Goal: Task Accomplishment & Management: Manage account settings

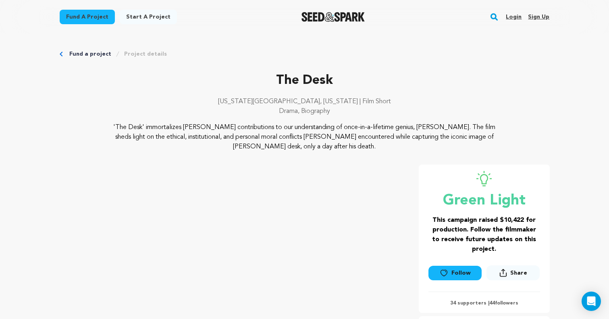
click at [306, 11] on div at bounding box center [333, 16] width 112 height 21
click at [323, 27] on div "Fund a project Start a project Search Login Sign up Start a project" at bounding box center [305, 17] width 516 height 34
click at [331, 19] on img "Seed&Spark Homepage" at bounding box center [333, 17] width 63 height 10
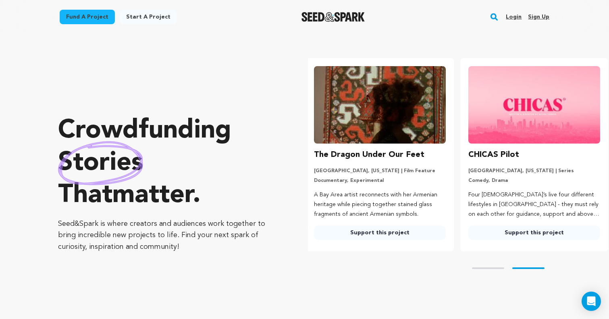
scroll to position [0, 161]
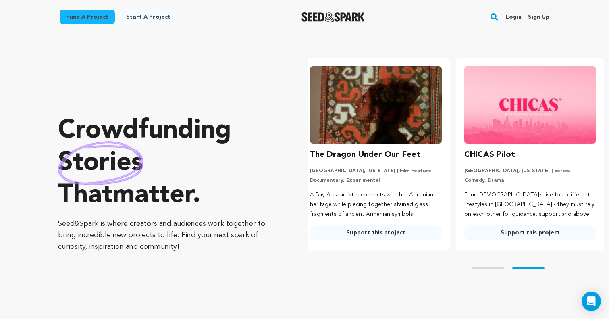
click at [515, 13] on link "Login" at bounding box center [514, 16] width 16 height 13
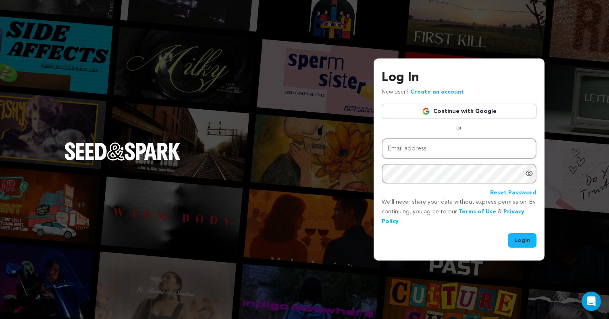
click at [475, 113] on link "Continue with Google" at bounding box center [459, 111] width 155 height 15
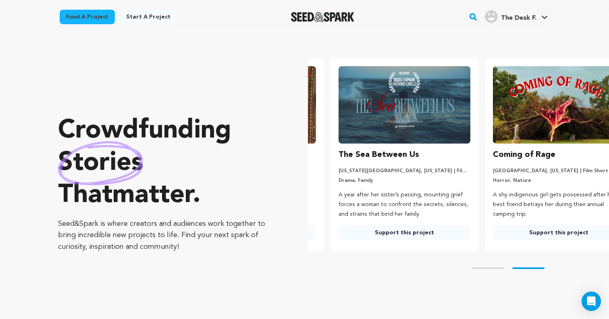
scroll to position [0, 161]
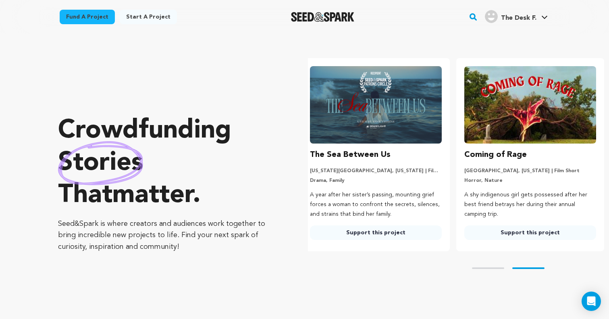
click at [337, 17] on img "Seed&Spark Homepage" at bounding box center [322, 17] width 63 height 10
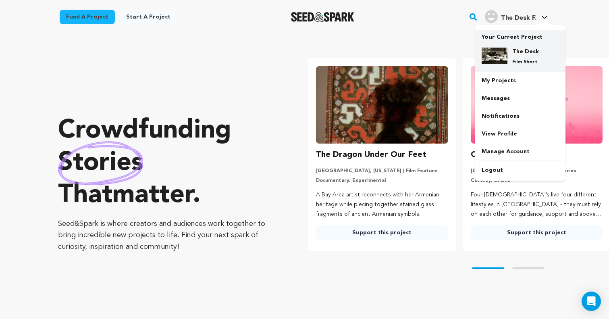
click at [502, 48] on img at bounding box center [495, 56] width 26 height 16
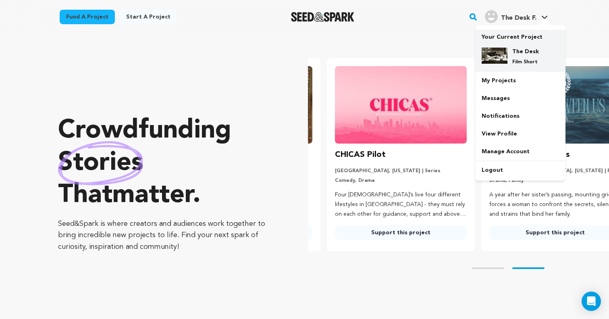
scroll to position [0, 161]
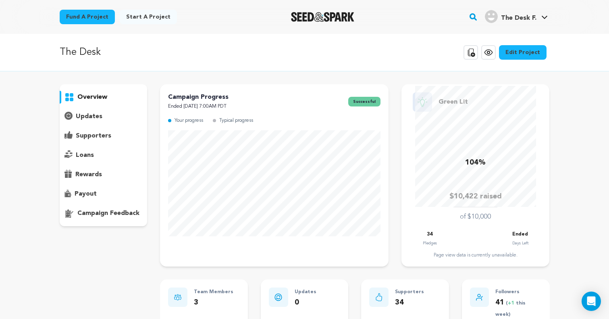
click at [102, 133] on p "supporters" at bounding box center [93, 136] width 35 height 10
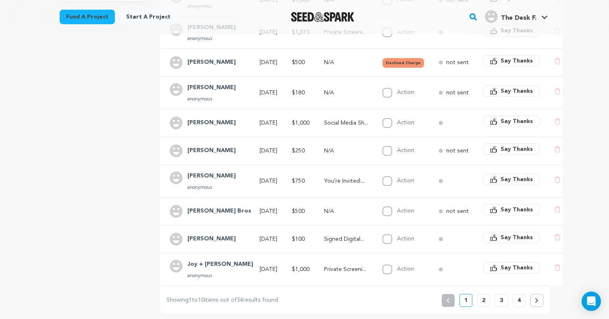
scroll to position [364, 0]
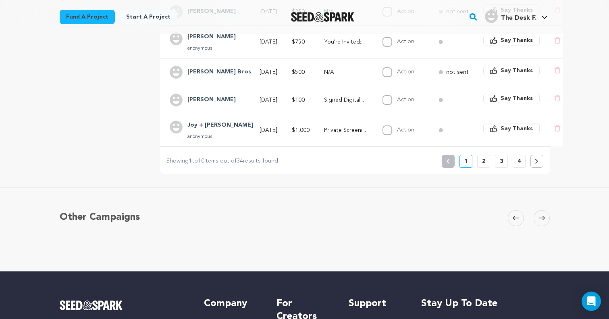
click at [480, 163] on button "2" at bounding box center [483, 161] width 13 height 13
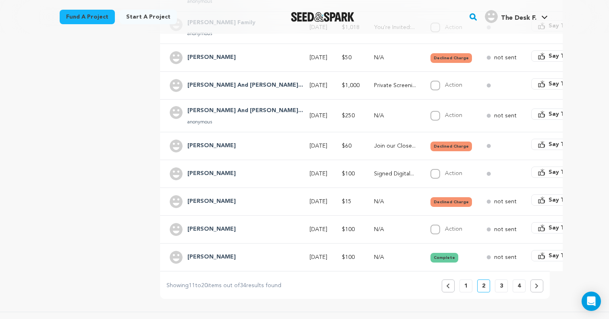
scroll to position [232, 0]
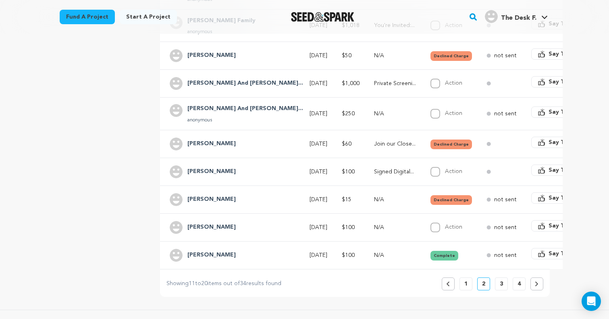
click at [498, 284] on button "3" at bounding box center [501, 283] width 13 height 13
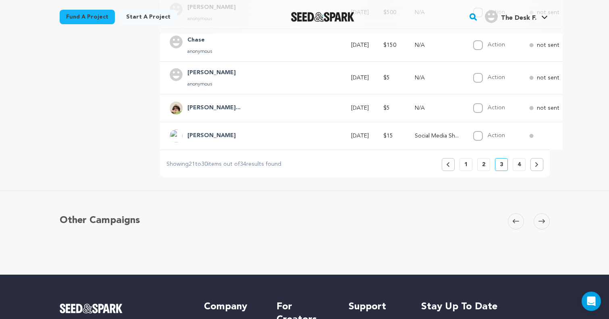
scroll to position [411, 0]
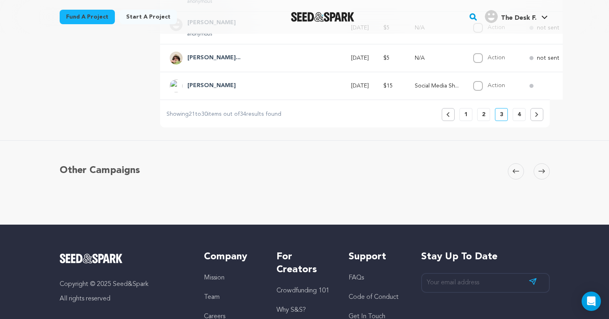
click at [521, 117] on button "4" at bounding box center [519, 114] width 13 height 13
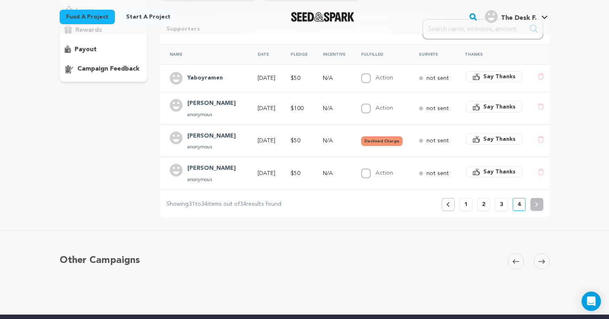
scroll to position [167, 0]
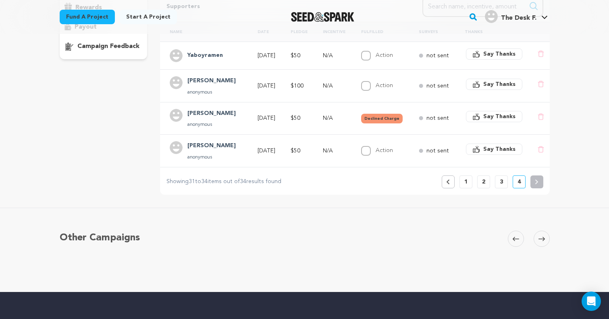
click at [469, 181] on button "1" at bounding box center [466, 181] width 13 height 13
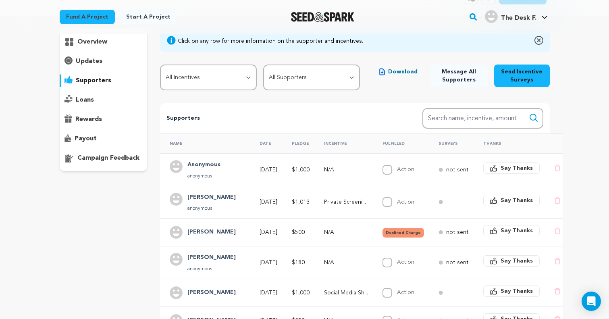
scroll to position [83, 0]
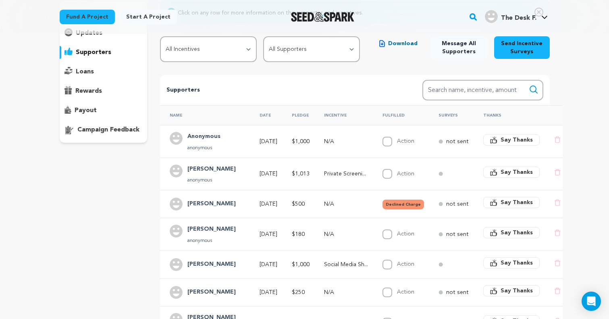
click at [386, 203] on button "Declined Charge" at bounding box center [404, 205] width 42 height 10
click at [383, 202] on button "Declined Charge" at bounding box center [404, 205] width 42 height 10
click at [404, 201] on button "Declined Charge" at bounding box center [404, 205] width 42 height 10
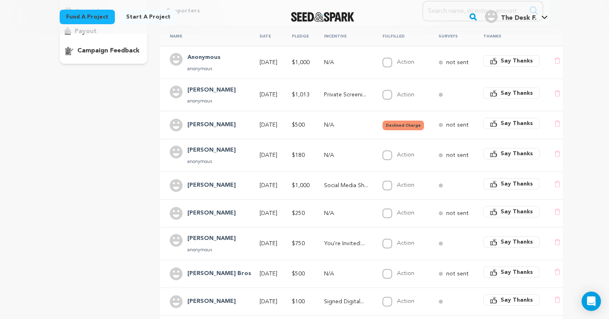
scroll to position [160, 0]
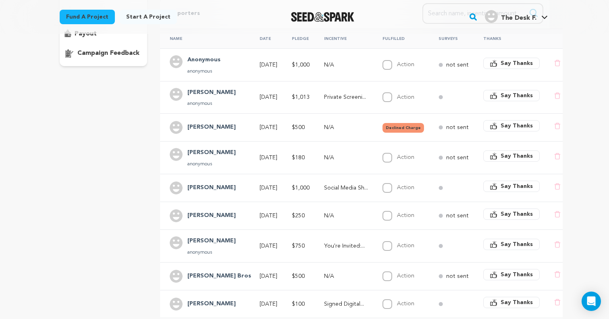
click at [399, 126] on button "Declined Charge" at bounding box center [404, 128] width 42 height 10
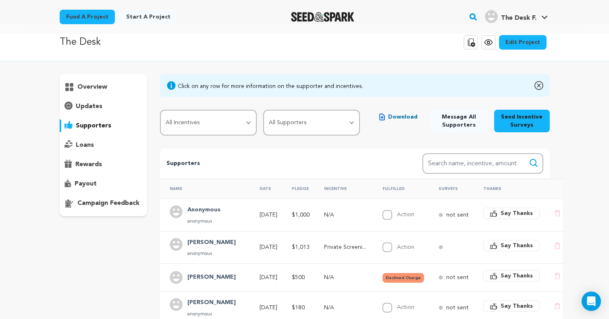
scroll to position [0, 0]
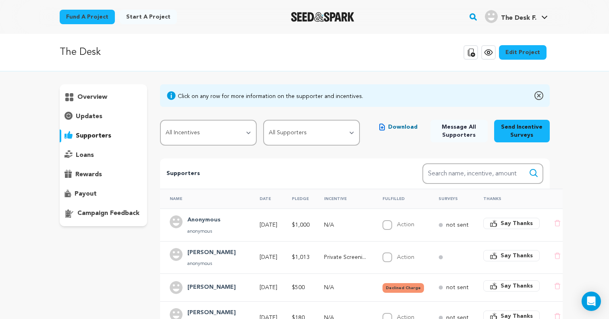
click at [395, 127] on span "Download" at bounding box center [402, 127] width 29 height 8
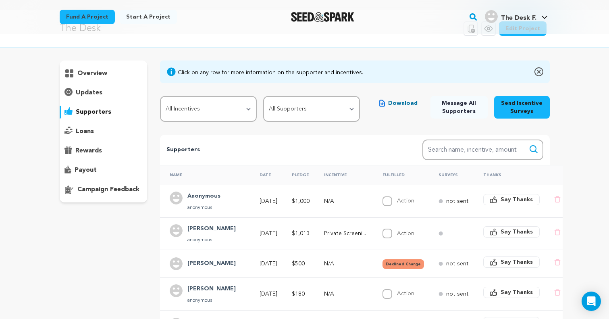
scroll to position [21, 0]
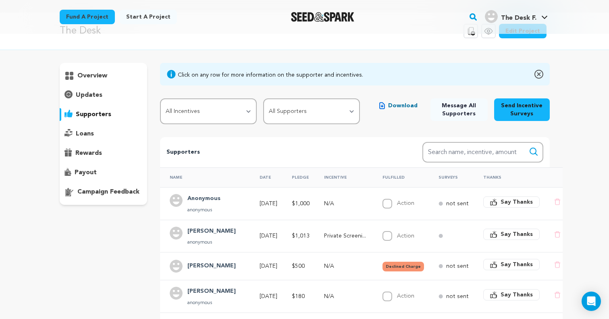
click at [110, 74] on div "overview" at bounding box center [104, 75] width 88 height 13
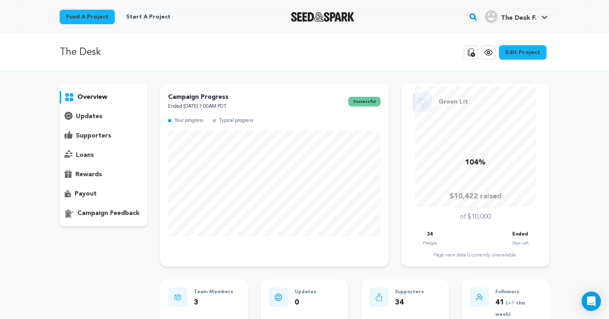
click at [83, 117] on p "updates" at bounding box center [89, 117] width 27 height 10
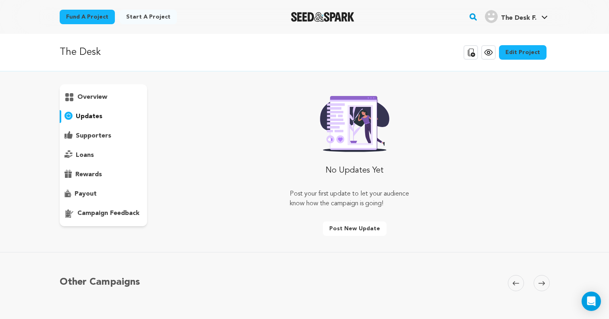
click at [85, 132] on p "supporters" at bounding box center [93, 136] width 35 height 10
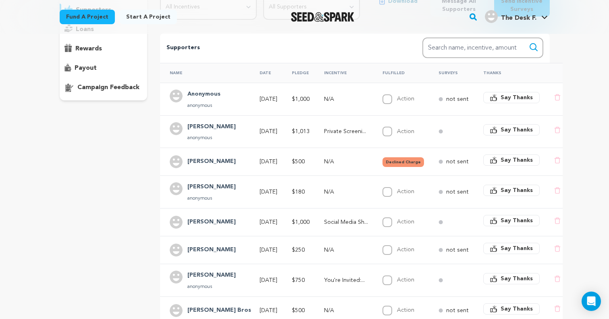
scroll to position [128, 0]
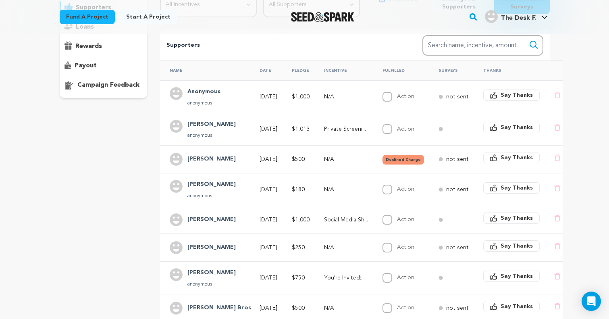
click at [195, 93] on h4 "Anonymous" at bounding box center [204, 92] width 33 height 10
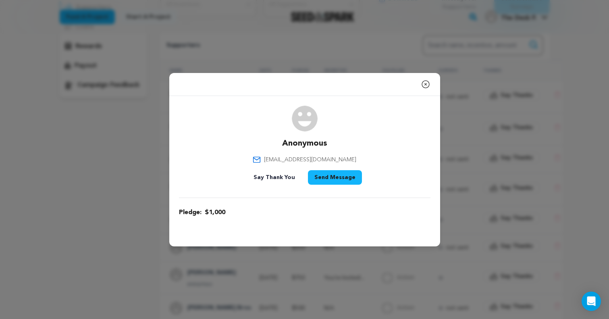
click at [142, 141] on div "Close modal Anonymous [EMAIL_ADDRESS][DOMAIN_NAME]" at bounding box center [304, 159] width 609 height 319
click at [420, 81] on div "Close modal" at bounding box center [304, 84] width 271 height 23
click at [423, 81] on icon "button" at bounding box center [426, 84] width 10 height 10
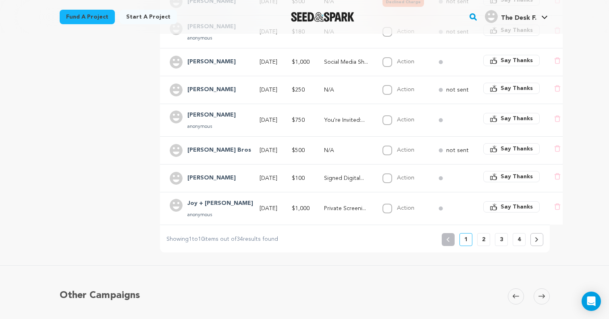
scroll to position [289, 0]
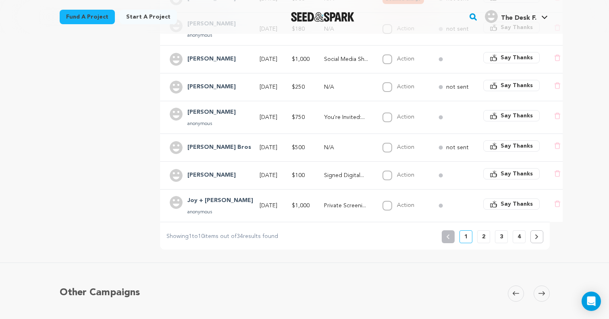
click at [480, 233] on button "2" at bounding box center [483, 236] width 13 height 13
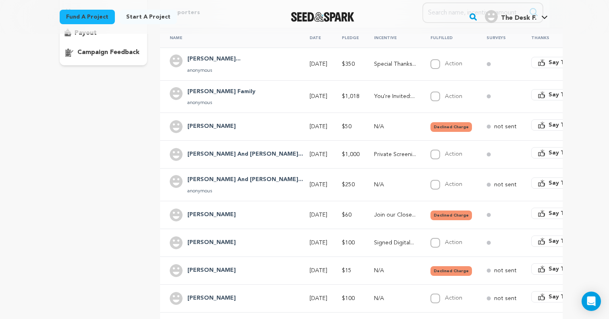
scroll to position [162, 0]
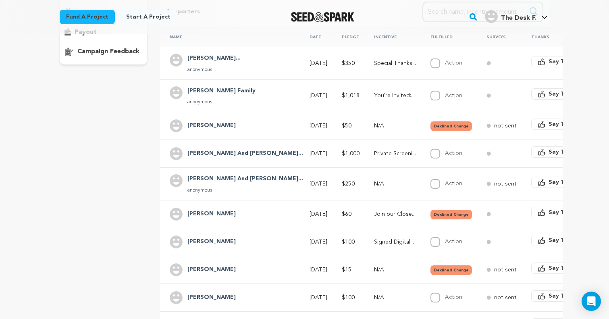
click at [487, 154] on icon at bounding box center [489, 154] width 4 height 4
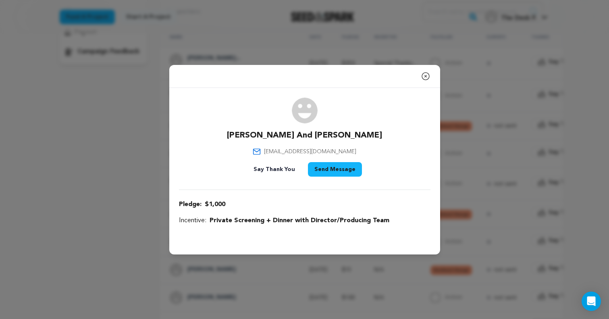
click at [426, 75] on icon "button" at bounding box center [425, 76] width 7 height 7
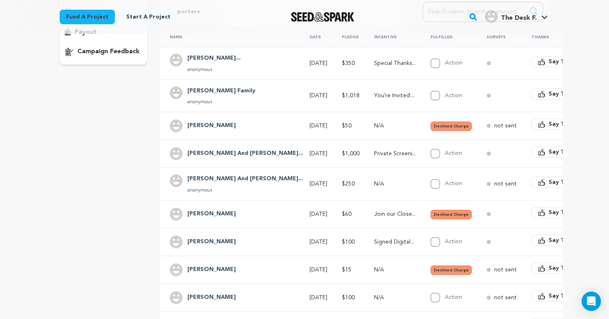
click at [487, 124] on icon at bounding box center [489, 126] width 4 height 4
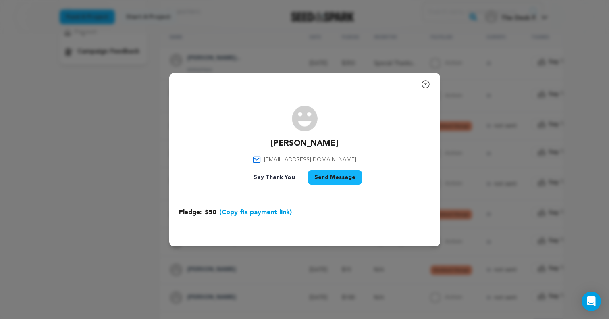
click at [427, 84] on icon "button" at bounding box center [426, 84] width 10 height 10
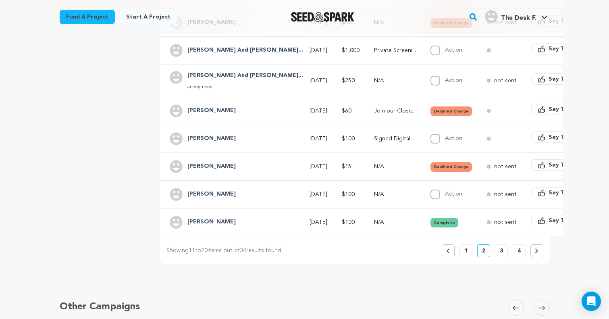
scroll to position [269, 0]
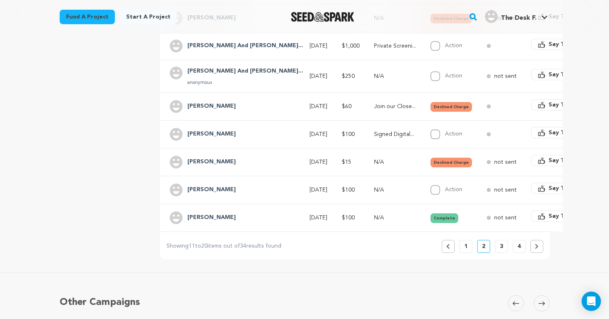
click at [465, 248] on p "1" at bounding box center [466, 246] width 3 height 8
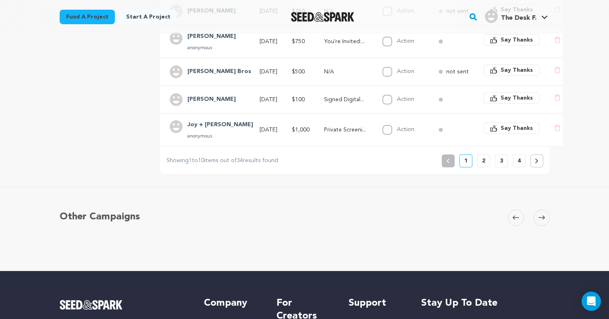
scroll to position [402, 0]
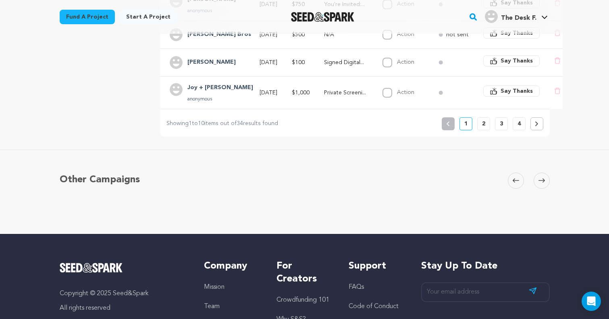
click at [504, 124] on button "3" at bounding box center [501, 123] width 13 height 13
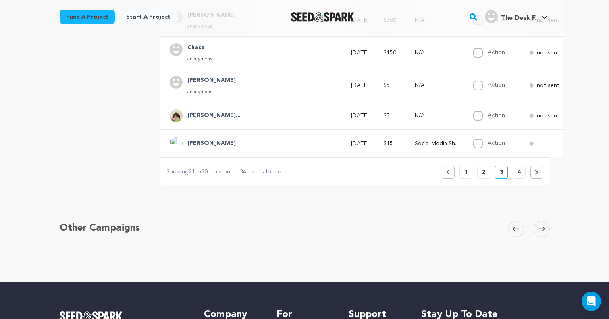
scroll to position [365, 0]
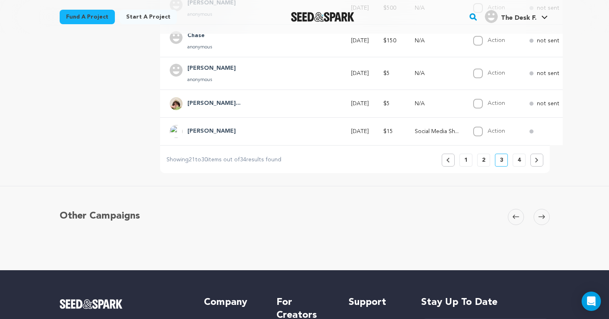
click at [514, 160] on button "4" at bounding box center [519, 160] width 13 height 13
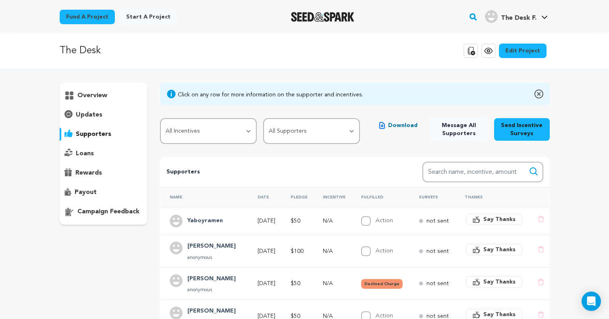
scroll to position [0, 0]
